Goal: Transaction & Acquisition: Book appointment/travel/reservation

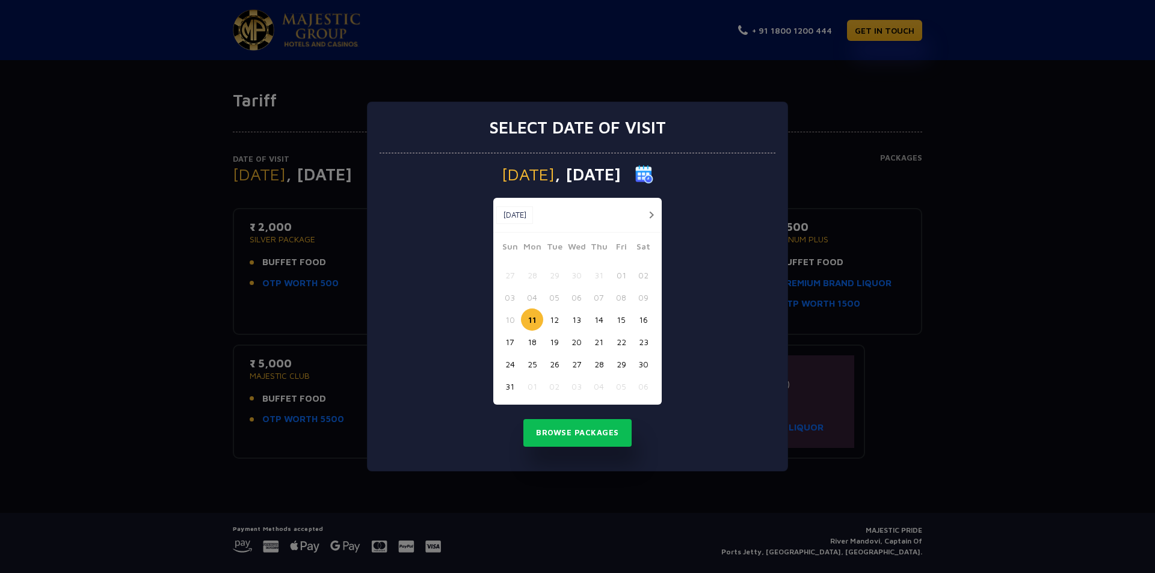
click at [598, 321] on button "14" at bounding box center [598, 319] width 22 height 22
click at [573, 432] on button "Browse Packages" at bounding box center [577, 433] width 108 height 28
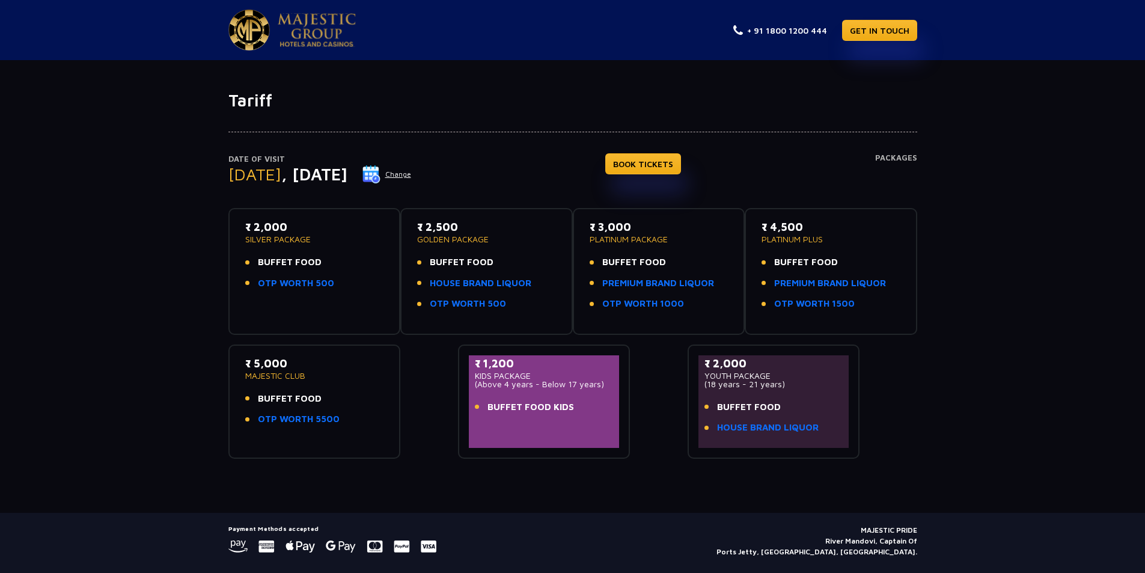
drag, startPoint x: 254, startPoint y: 265, endPoint x: 335, endPoint y: 264, distance: 81.2
click at [335, 264] on li "BUFFET FOOD" at bounding box center [314, 263] width 139 height 14
drag, startPoint x: 419, startPoint y: 243, endPoint x: 498, endPoint y: 240, distance: 80.0
click at [498, 240] on p "GOLDEN PACKAGE" at bounding box center [486, 239] width 139 height 8
drag, startPoint x: 592, startPoint y: 244, endPoint x: 652, endPoint y: 241, distance: 60.2
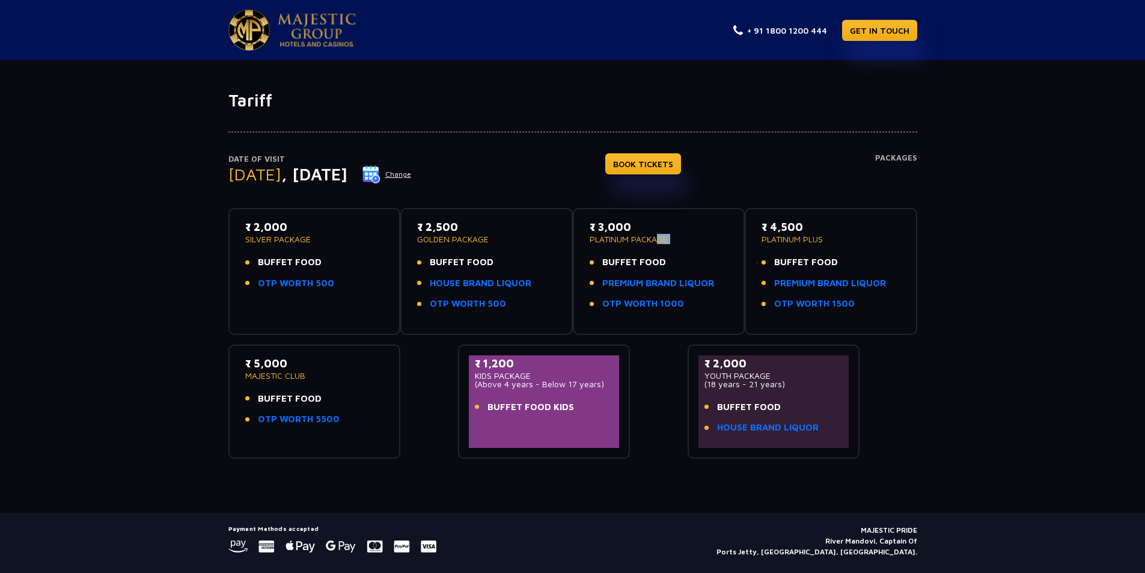
click at [652, 241] on div "₹ 3,000 PLATINUM PACKAGE BUFFET FOOD PREMIUM BRAND LIQUOR OTP WORTH 1000" at bounding box center [659, 268] width 139 height 99
drag, startPoint x: 535, startPoint y: 383, endPoint x: 618, endPoint y: 379, distance: 82.5
click at [618, 379] on div "₹ 1,200 KIDS PACKAGE (Above 4 years - Below 17 years) BUFFET FOOD KIDS" at bounding box center [544, 401] width 151 height 93
drag, startPoint x: 491, startPoint y: 408, endPoint x: 572, endPoint y: 400, distance: 81.0
click at [572, 400] on li "BUFFET FOOD KIDS" at bounding box center [544, 407] width 139 height 14
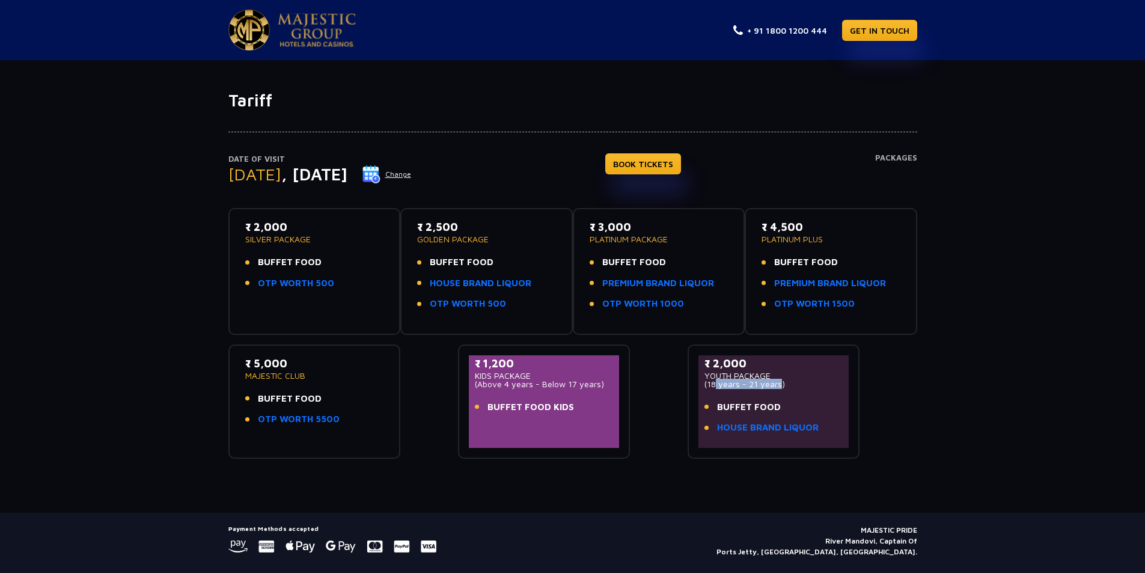
drag, startPoint x: 713, startPoint y: 384, endPoint x: 775, endPoint y: 383, distance: 62.5
click at [775, 383] on p "(18 years - 21 years)" at bounding box center [774, 384] width 139 height 8
drag, startPoint x: 714, startPoint y: 411, endPoint x: 748, endPoint y: 411, distance: 33.7
click at [748, 411] on li "BUFFET FOOD" at bounding box center [774, 407] width 139 height 14
click at [467, 284] on link "HOUSE BRAND LIQUOR" at bounding box center [481, 284] width 102 height 14
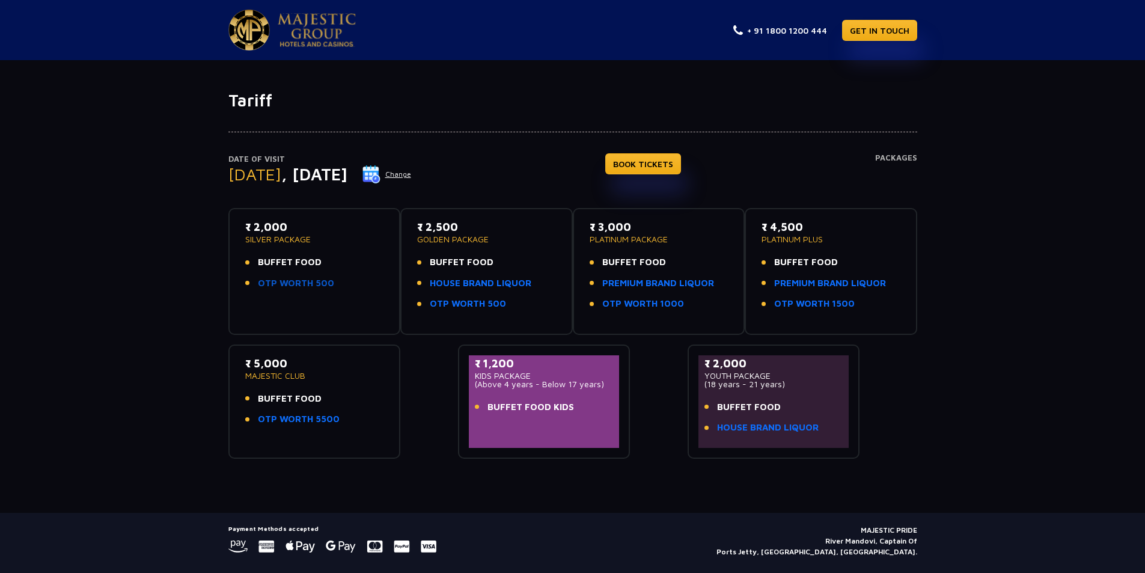
click at [291, 283] on link "OTP WORTH 500" at bounding box center [296, 284] width 76 height 14
click at [873, 278] on link "PREMIUM BRAND LIQUOR" at bounding box center [830, 284] width 112 height 14
click at [511, 284] on link "HOUSE BRAND LIQUOR" at bounding box center [481, 284] width 102 height 14
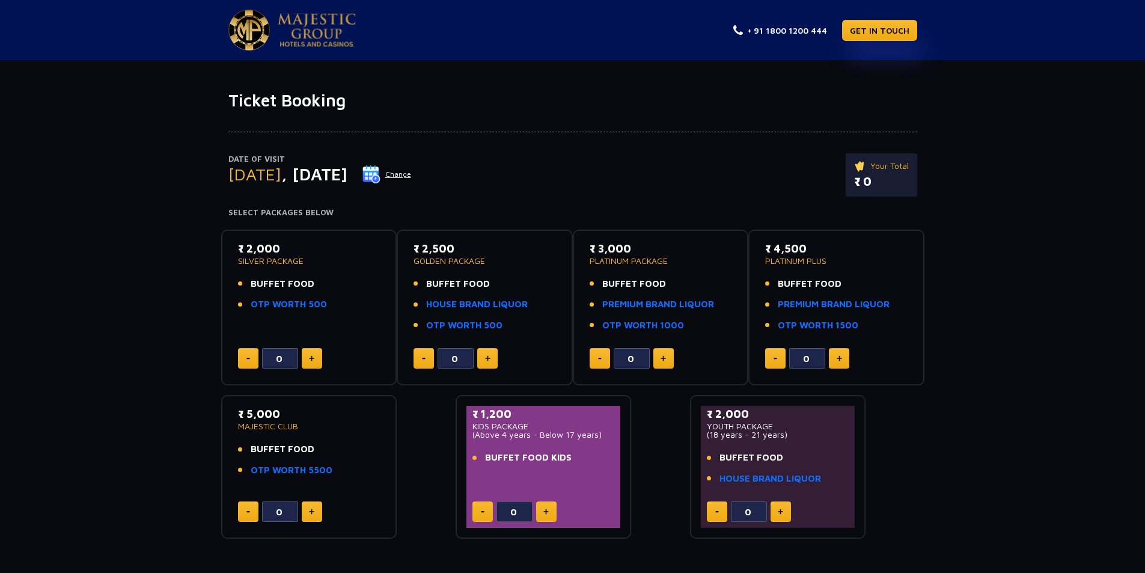
click at [490, 358] on img at bounding box center [487, 358] width 5 height 6
click at [424, 358] on img at bounding box center [424, 359] width 4 height 2
type input "0"
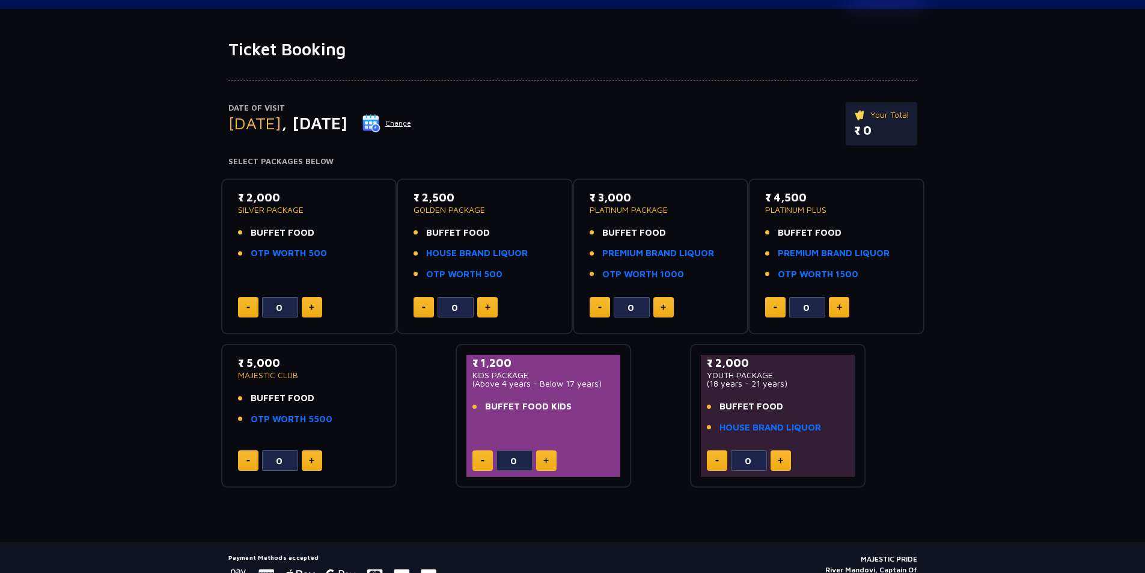
scroll to position [111, 0]
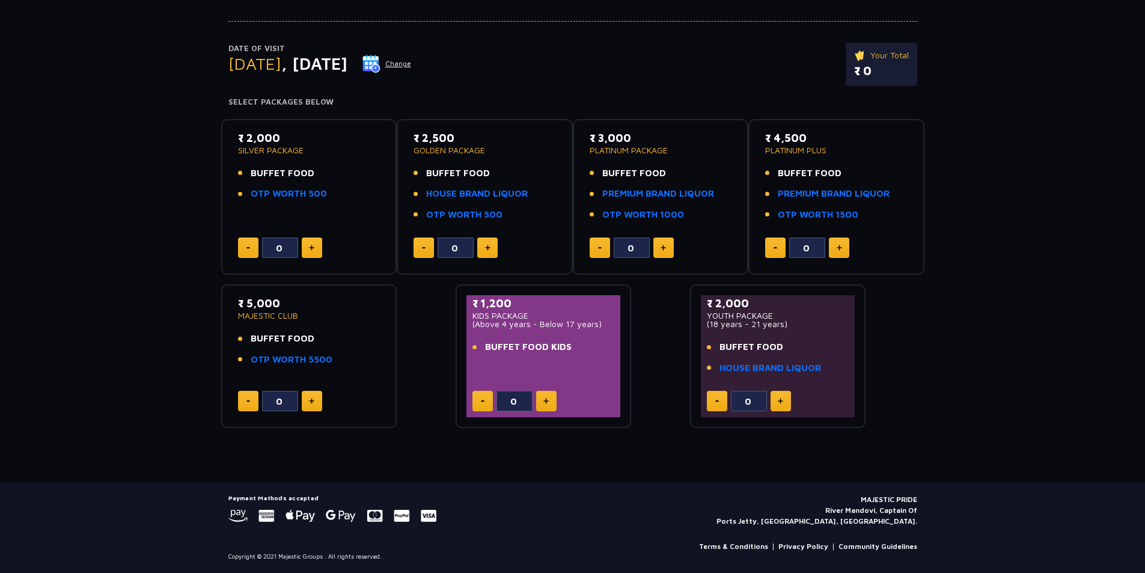
drag, startPoint x: 713, startPoint y: 310, endPoint x: 788, endPoint y: 310, distance: 75.2
click at [788, 310] on p "₹ 2,000" at bounding box center [778, 303] width 143 height 16
drag, startPoint x: 713, startPoint y: 325, endPoint x: 794, endPoint y: 324, distance: 81.2
click at [794, 324] on p "(18 years - 21 years)" at bounding box center [778, 324] width 143 height 8
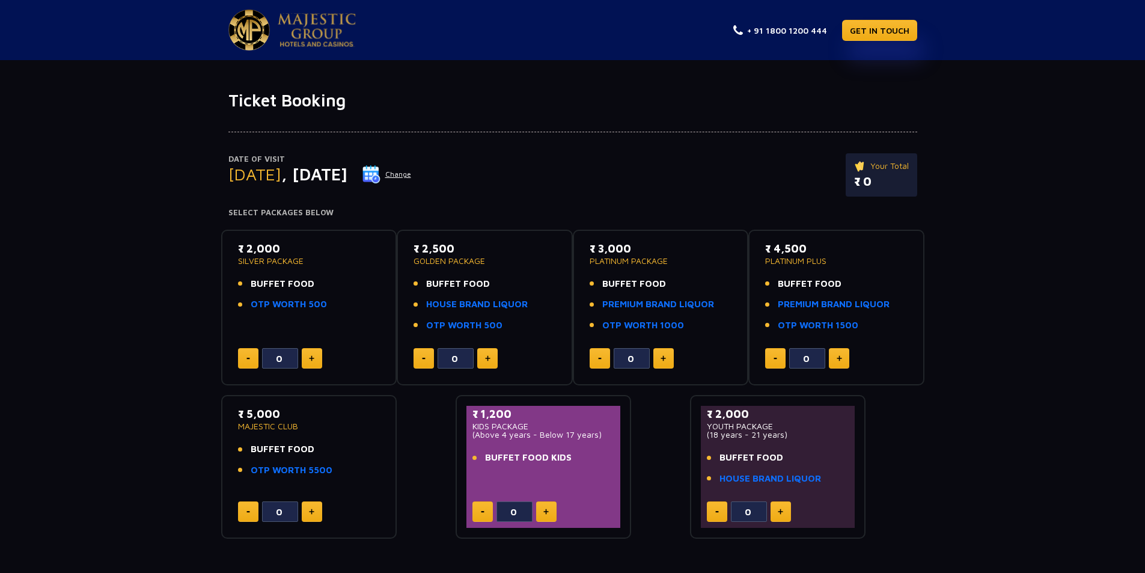
click at [552, 509] on button at bounding box center [546, 511] width 20 height 20
type input "4"
